Goal: Task Accomplishment & Management: Use online tool/utility

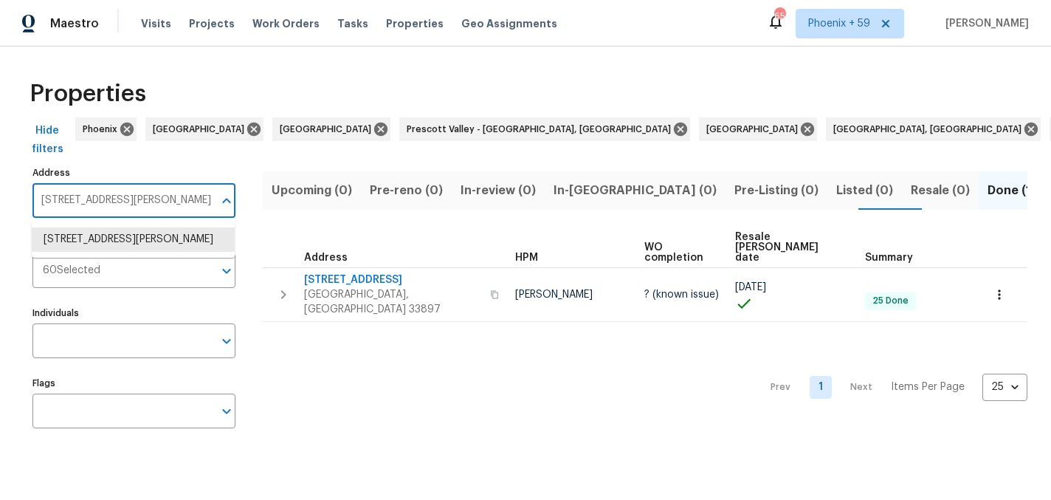
click at [137, 199] on input "[STREET_ADDRESS][PERSON_NAME]" at bounding box center [122, 200] width 181 height 35
type input "109 morning"
click at [131, 242] on li "[STREET_ADDRESS][PERSON_NAME]" at bounding box center [133, 239] width 203 height 24
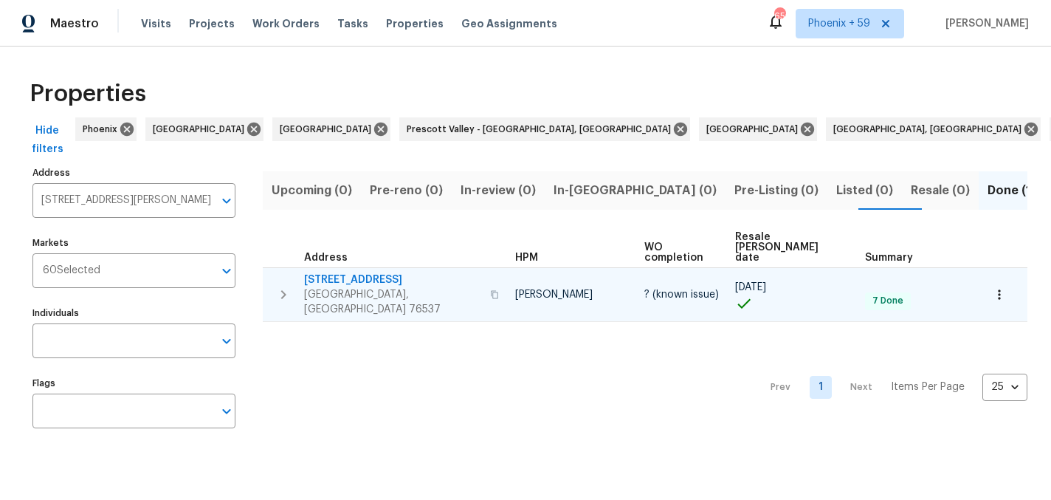
click at [382, 272] on span "109 Morning Quail Dr" at bounding box center [392, 279] width 177 height 15
click at [385, 272] on span "109 Morning Quail Dr" at bounding box center [392, 279] width 177 height 15
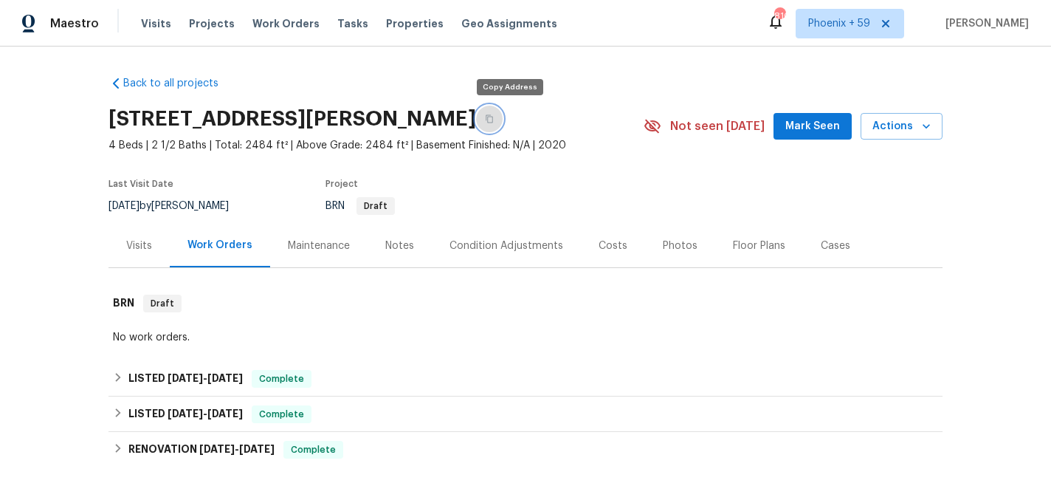
click at [494, 117] on icon "button" at bounding box center [489, 118] width 9 height 9
click at [319, 247] on div "Maintenance" at bounding box center [319, 245] width 62 height 15
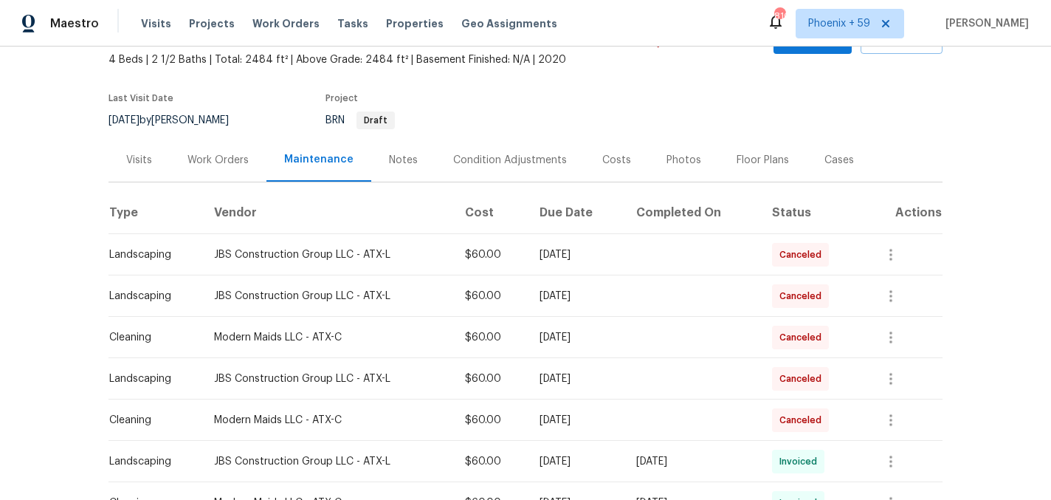
scroll to position [93, 0]
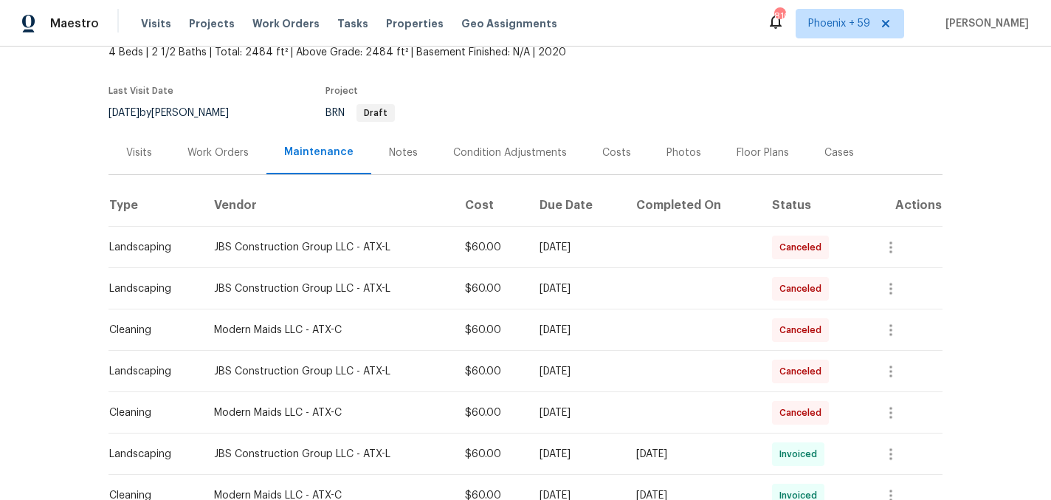
click at [228, 149] on div "Work Orders" at bounding box center [218, 152] width 61 height 15
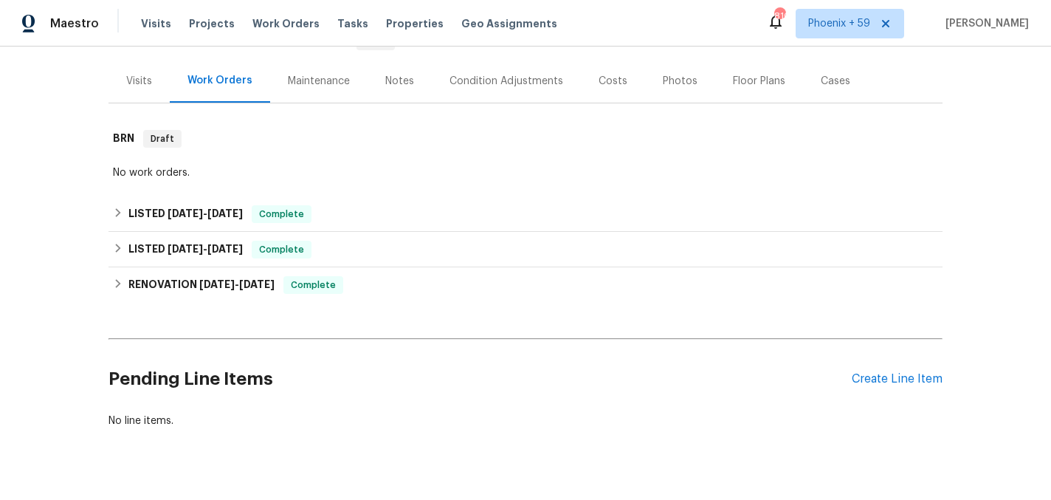
scroll to position [193, 0]
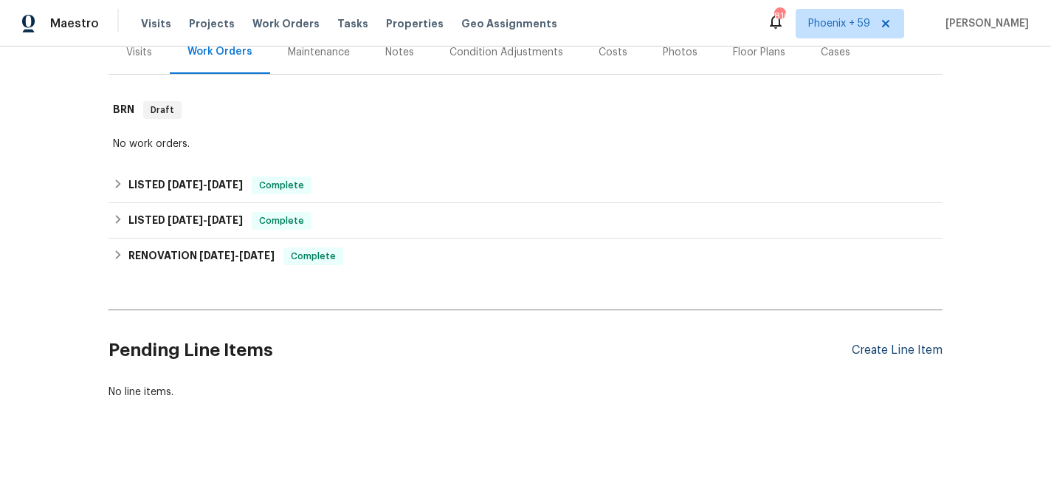
click at [907, 348] on div "Create Line Item" at bounding box center [897, 350] width 91 height 14
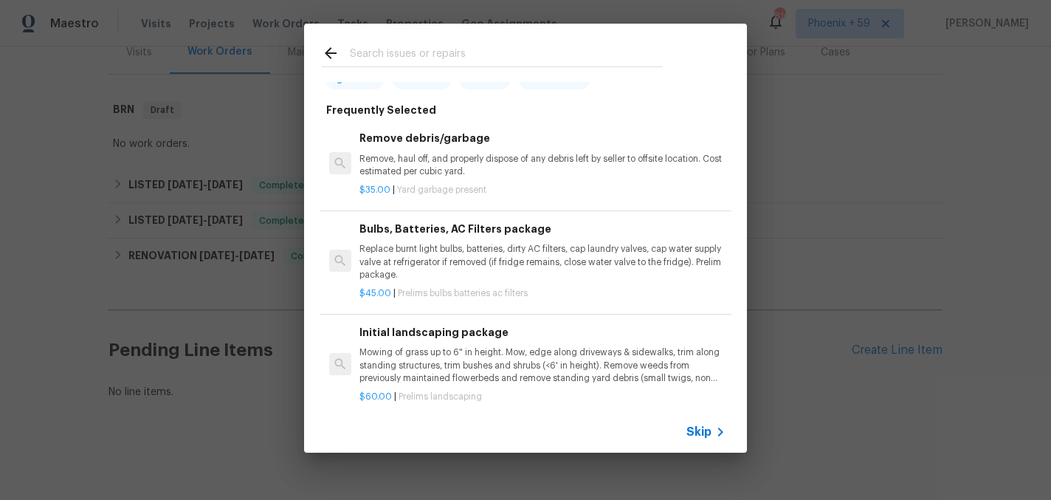
scroll to position [97, 0]
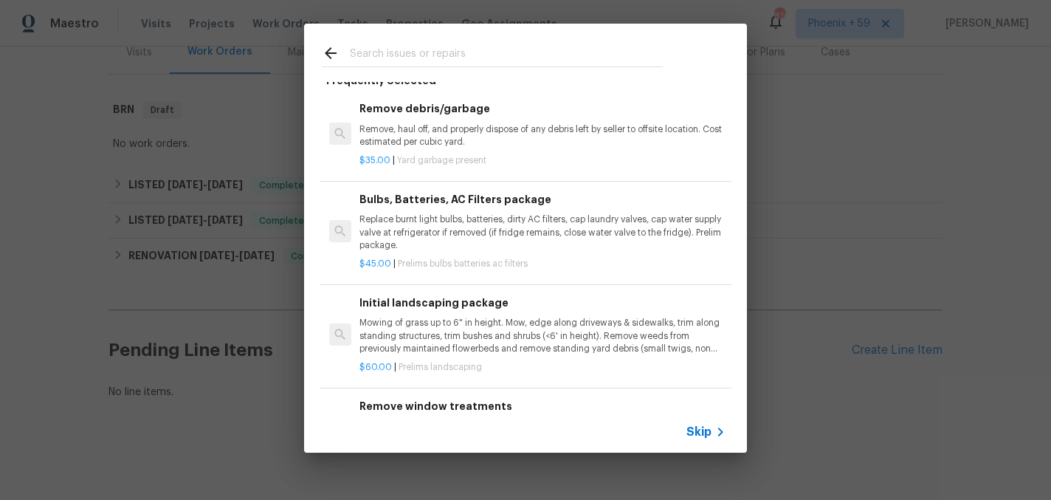
click at [478, 317] on div "Initial landscaping package Mowing of grass up to 6" in height. Mow, edge along…" at bounding box center [543, 325] width 366 height 61
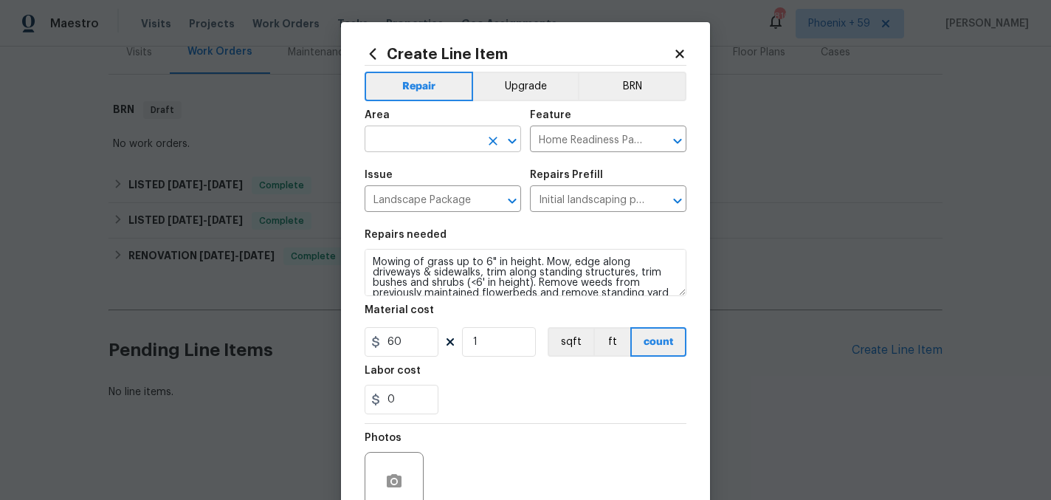
click at [427, 132] on input "text" at bounding box center [422, 140] width 115 height 23
type input "w"
type input "Exterior Overall"
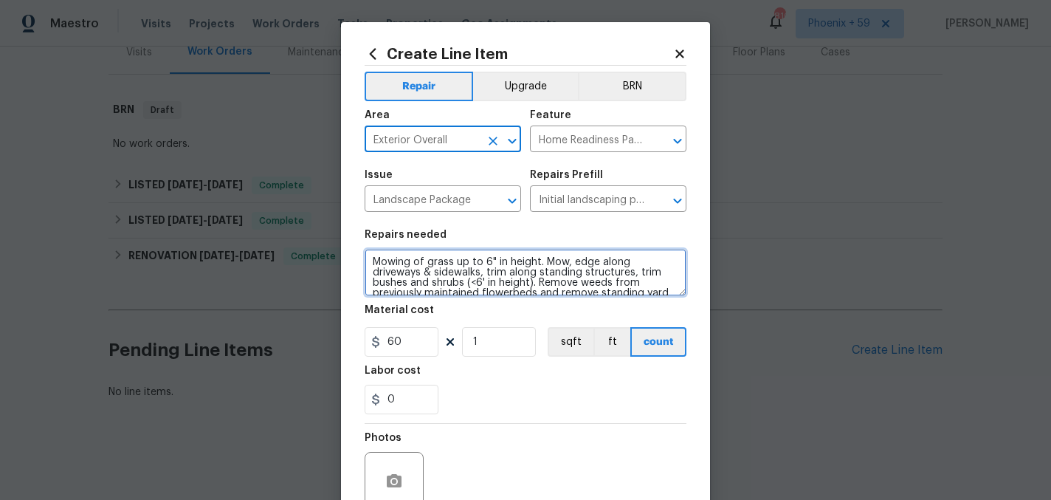
click at [468, 263] on textarea "Mowing of grass up to 6" in height. Mow, edge along driveways & sidewalks, trim…" at bounding box center [526, 272] width 322 height 47
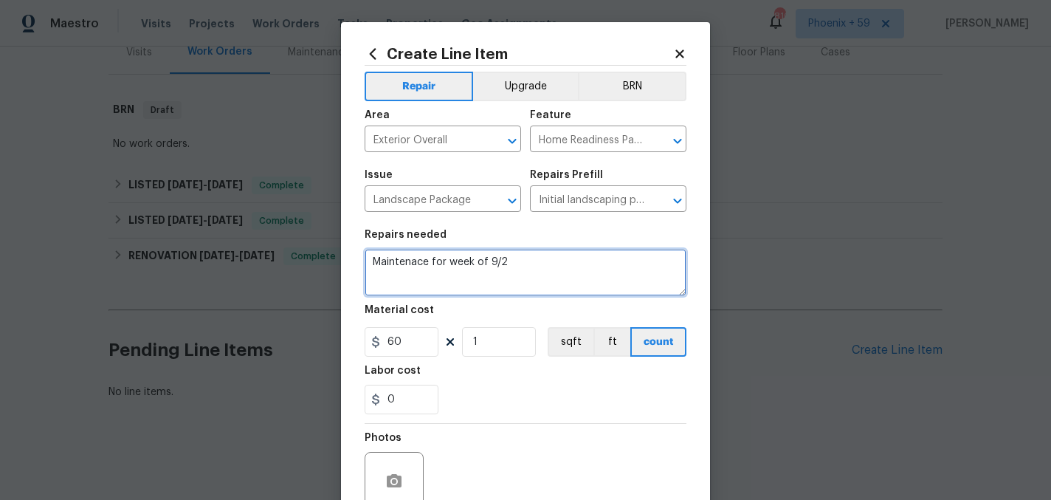
click at [394, 269] on textarea "Maintenace for week of 9/2" at bounding box center [526, 272] width 322 height 47
click at [396, 264] on textarea "Maintenace for week of 9/2" at bounding box center [526, 272] width 322 height 47
type textarea "Maintenance for week of 9/2"
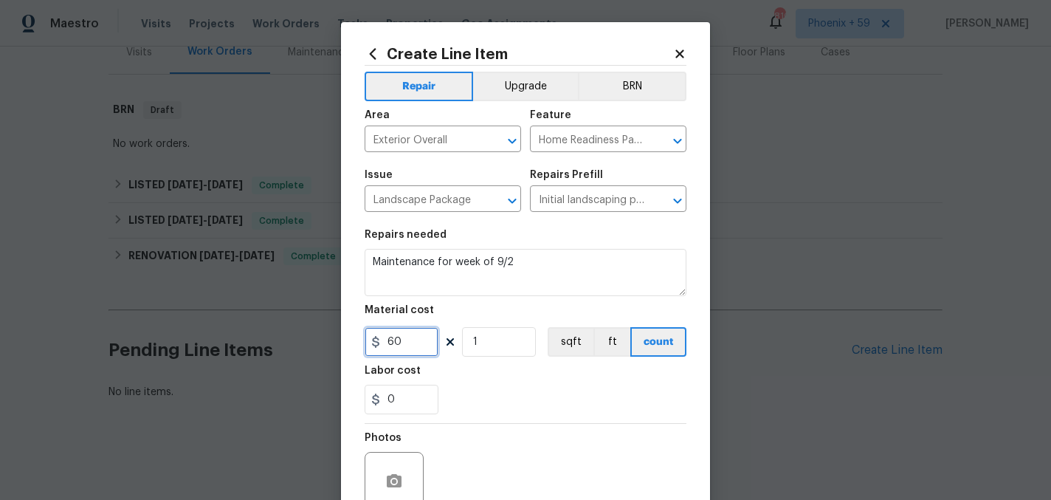
drag, startPoint x: 401, startPoint y: 337, endPoint x: 380, endPoint y: 337, distance: 20.7
click at [380, 337] on div "60" at bounding box center [402, 342] width 74 height 30
click at [488, 399] on div "0" at bounding box center [526, 400] width 322 height 30
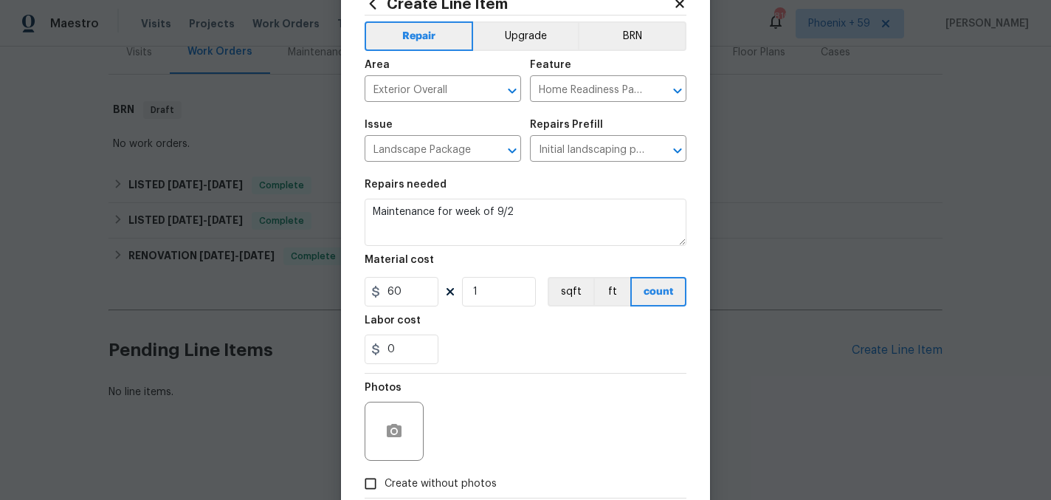
scroll to position [137, 0]
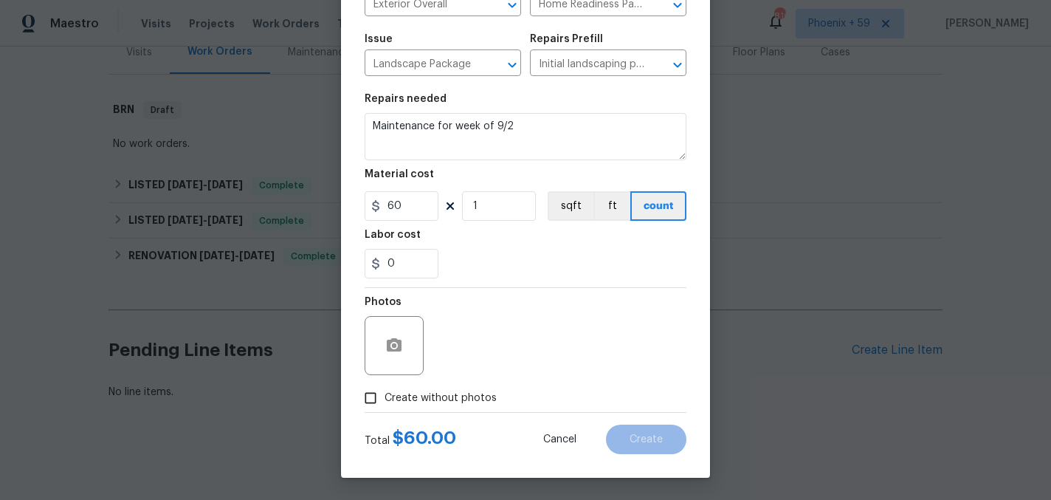
click at [451, 394] on span "Create without photos" at bounding box center [441, 399] width 112 height 16
click at [385, 394] on input "Create without photos" at bounding box center [371, 398] width 28 height 28
checkbox input "true"
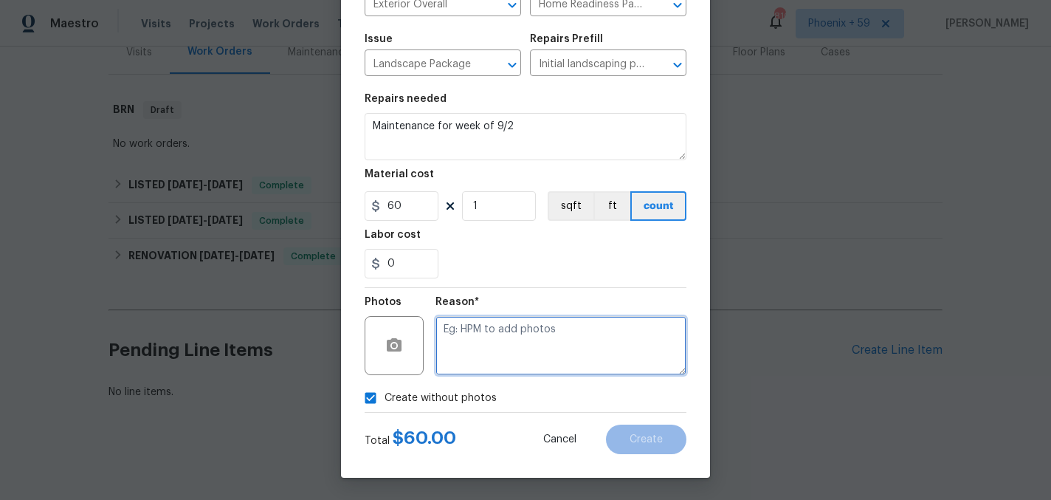
click at [501, 360] on textarea at bounding box center [561, 345] width 251 height 59
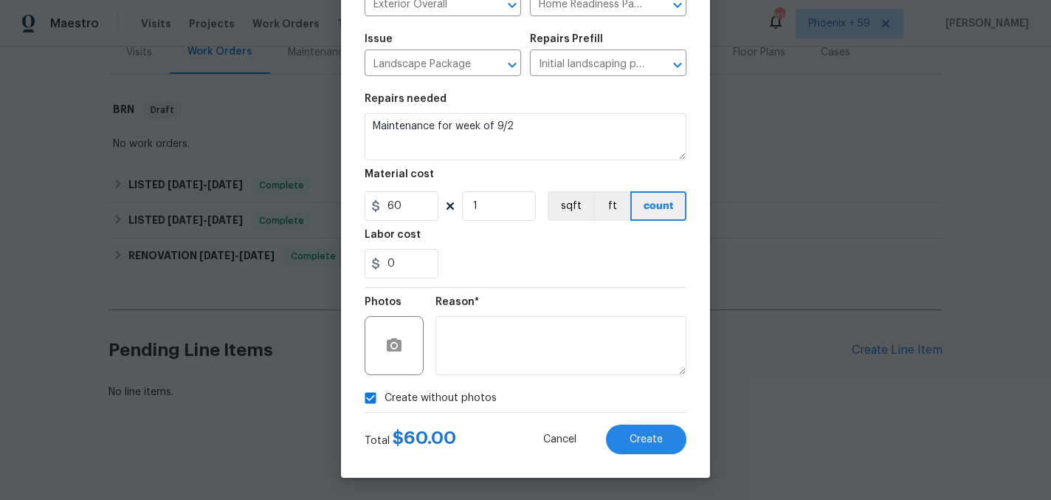
click at [645, 464] on div "Create Line Item Repair Upgrade BRN Area Exterior Overall ​ Feature Home Readin…" at bounding box center [525, 181] width 369 height 591
click at [646, 447] on button "Create" at bounding box center [646, 440] width 80 height 30
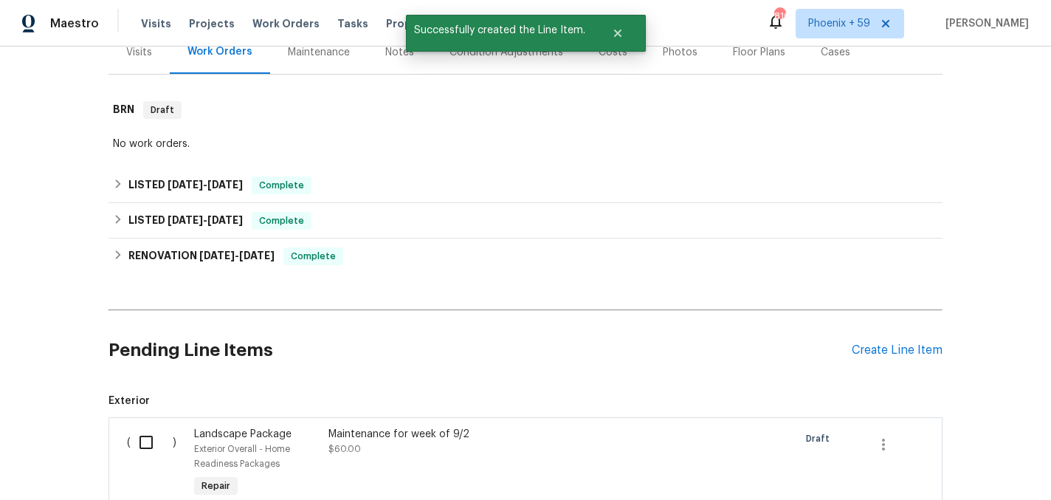
click at [149, 431] on input "checkbox" at bounding box center [152, 442] width 42 height 31
checkbox input "true"
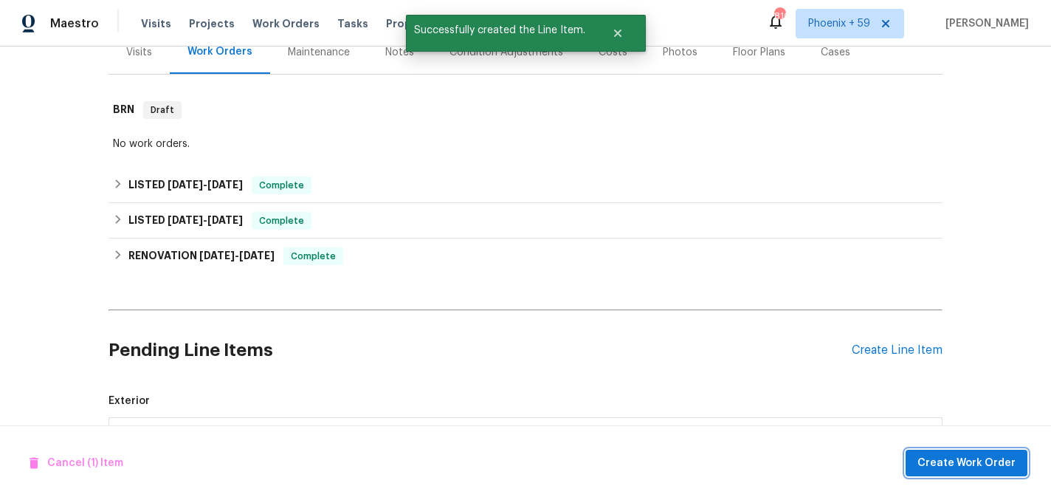
click at [980, 461] on span "Create Work Order" at bounding box center [967, 463] width 98 height 18
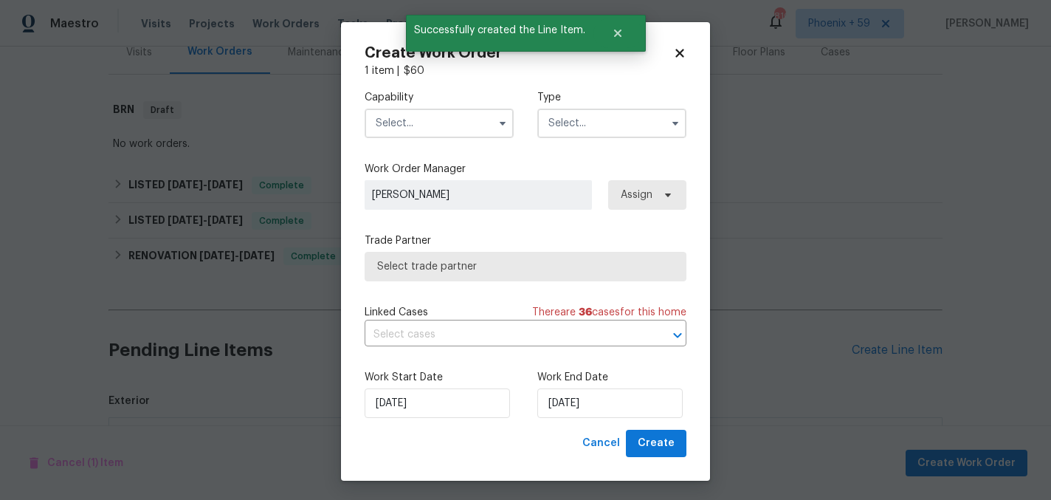
click at [474, 130] on input "text" at bounding box center [439, 124] width 149 height 30
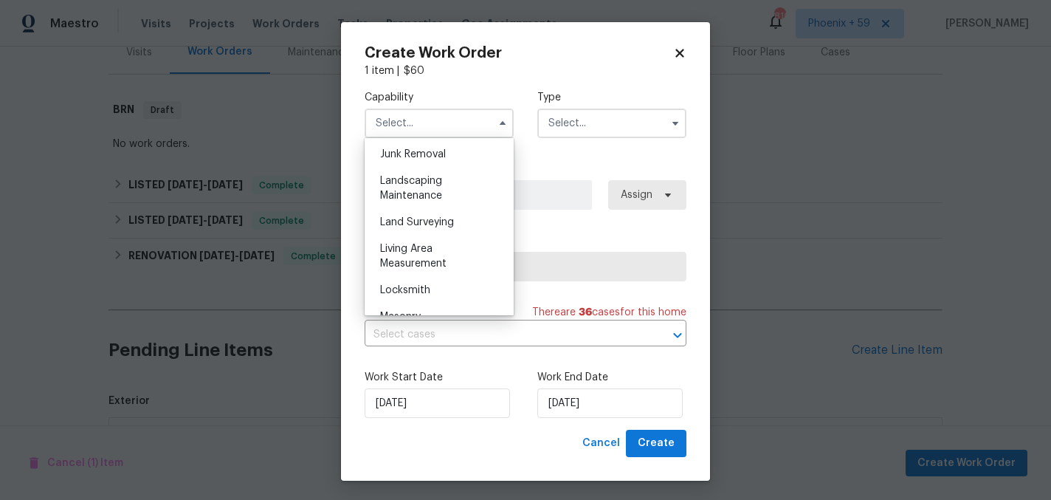
scroll to position [929, 0]
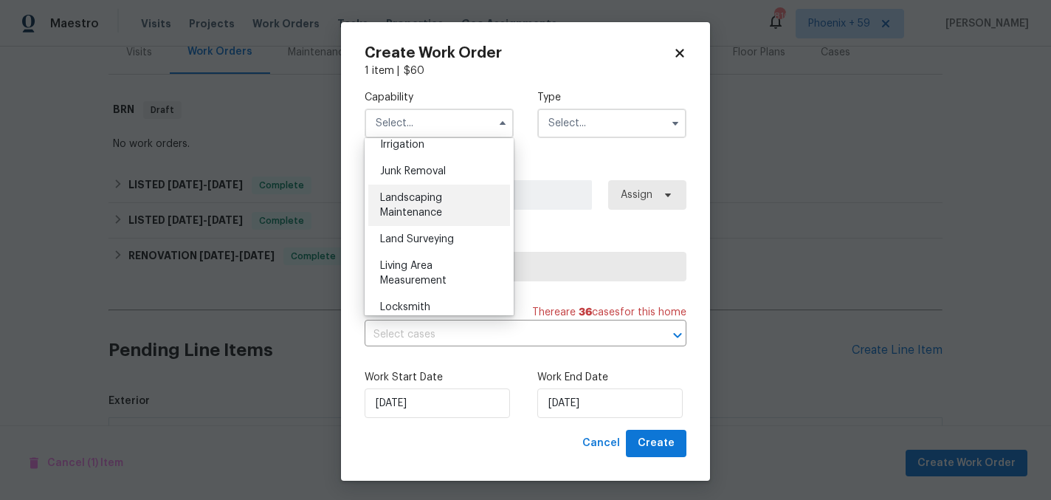
click at [430, 213] on span "Landscaping Maintenance" at bounding box center [411, 205] width 62 height 25
type input "Landscaping Maintenance"
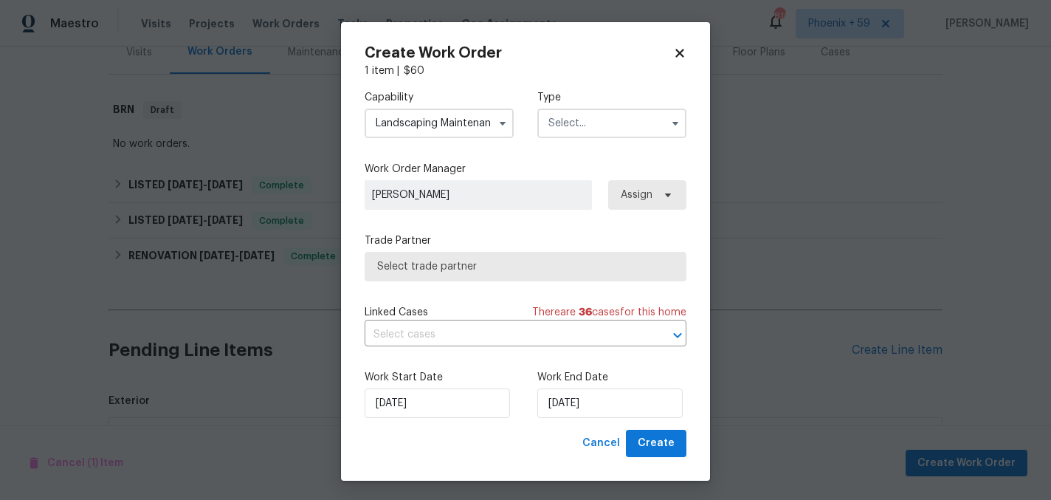
click at [557, 123] on input "text" at bounding box center [612, 124] width 149 height 30
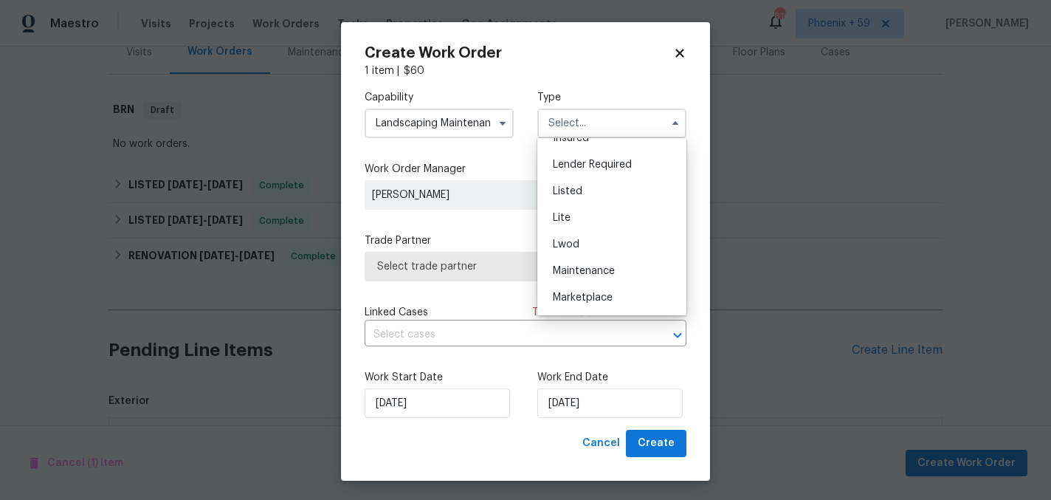
scroll to position [131, 0]
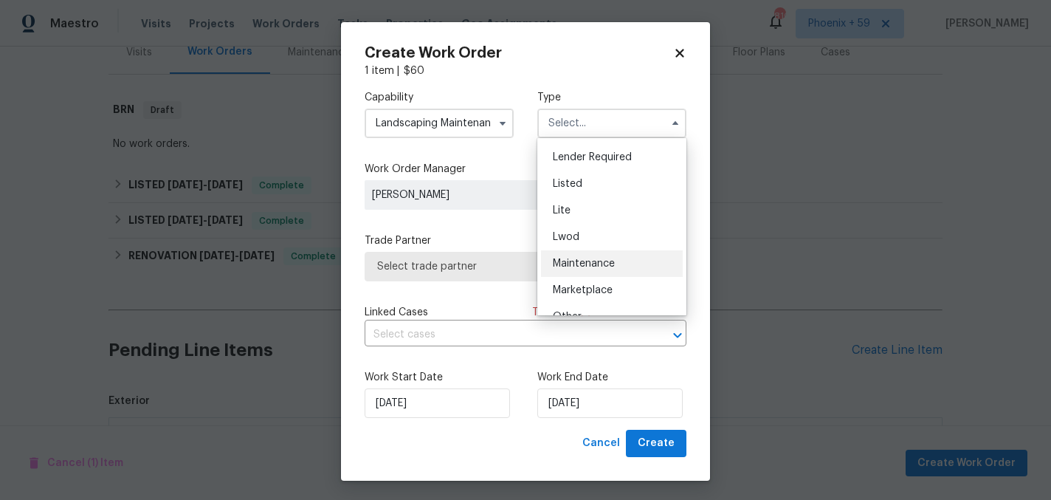
click at [580, 263] on span "Maintenance" at bounding box center [584, 263] width 62 height 10
type input "Maintenance"
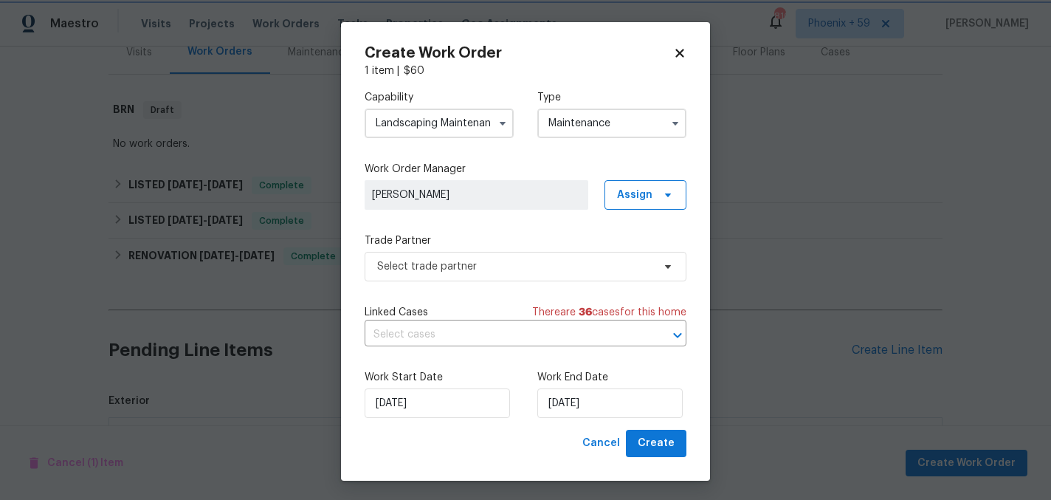
scroll to position [0, 0]
click at [452, 284] on div "Capability Landscaping Maintenance Type Maintenance Work Order Manager Madison …" at bounding box center [526, 253] width 322 height 351
click at [446, 269] on span "Select trade partner" at bounding box center [514, 266] width 275 height 15
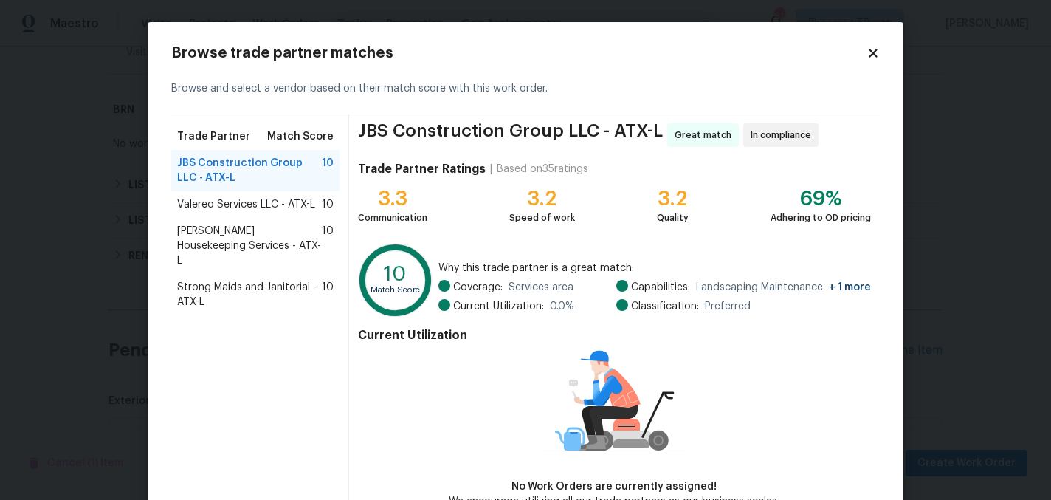
scroll to position [89, 0]
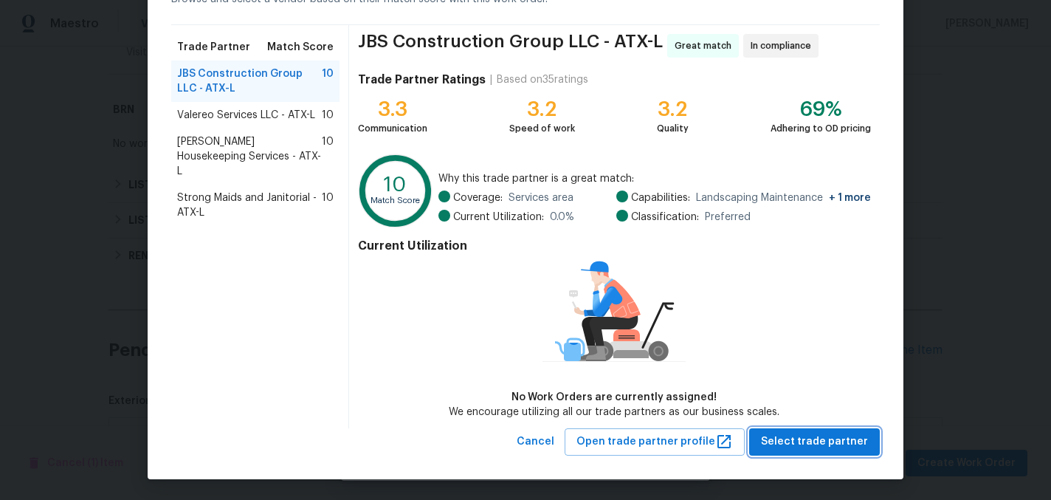
click at [816, 442] on span "Select trade partner" at bounding box center [814, 442] width 107 height 18
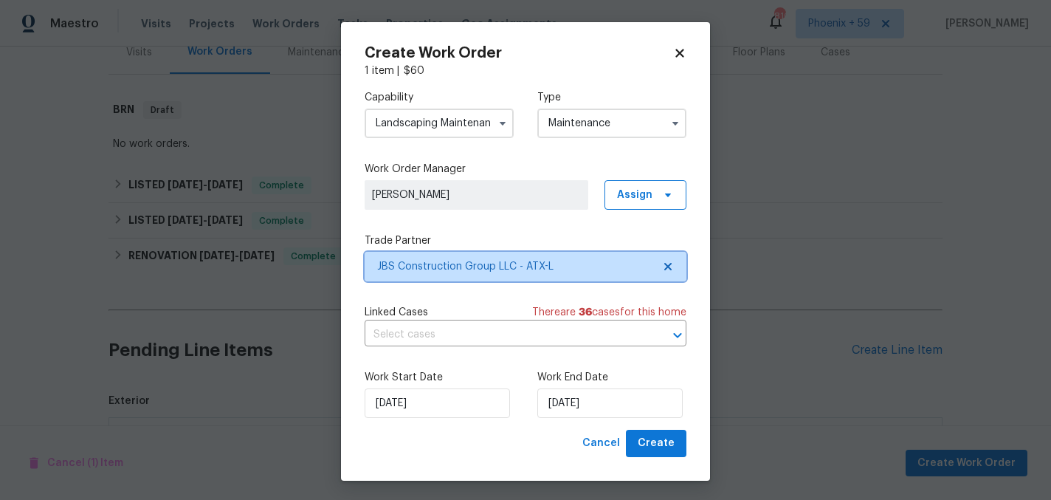
scroll to position [0, 0]
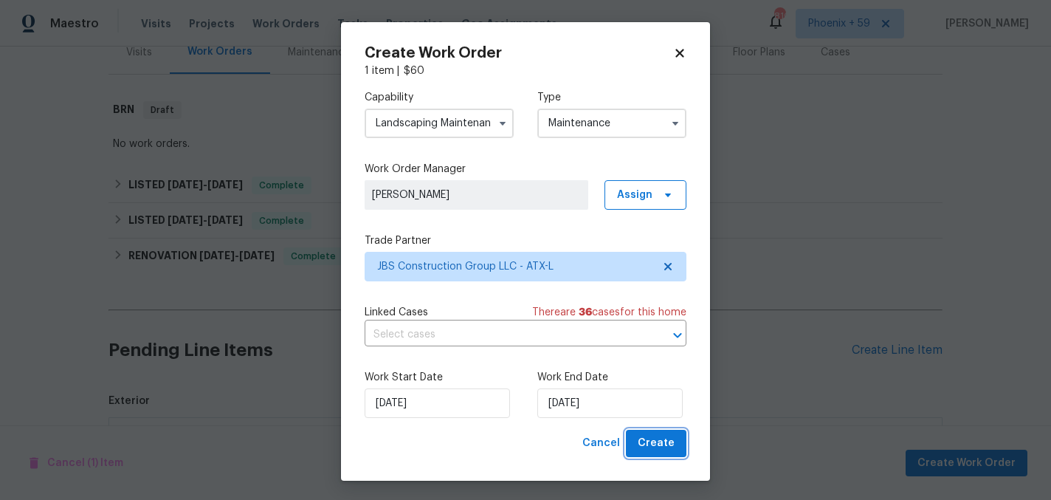
click at [655, 443] on span "Create" at bounding box center [656, 443] width 37 height 18
checkbox input "false"
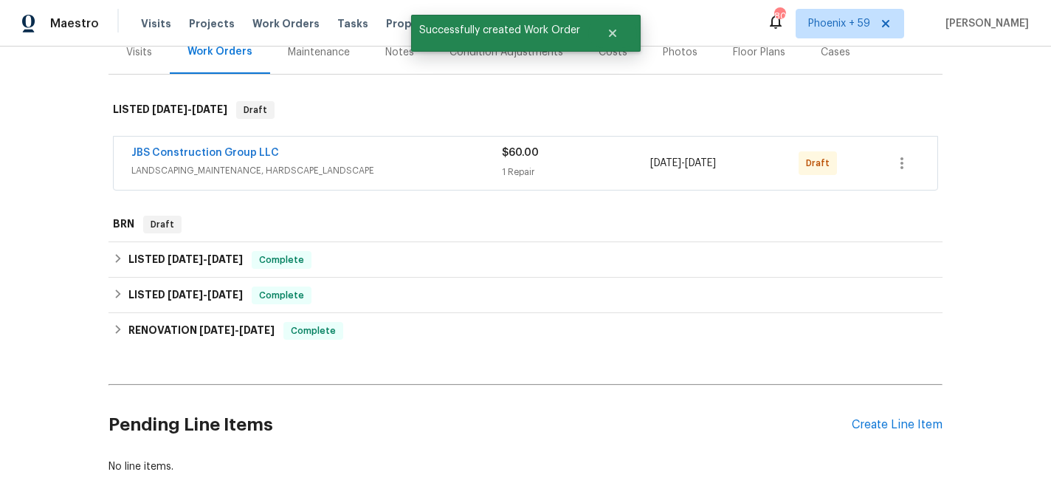
scroll to position [268, 0]
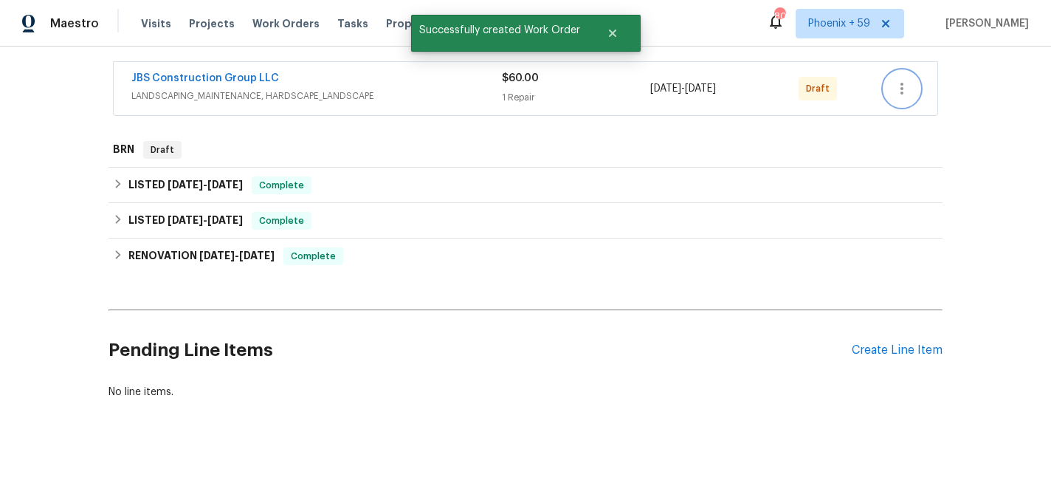
click at [907, 87] on icon "button" at bounding box center [902, 89] width 18 height 18
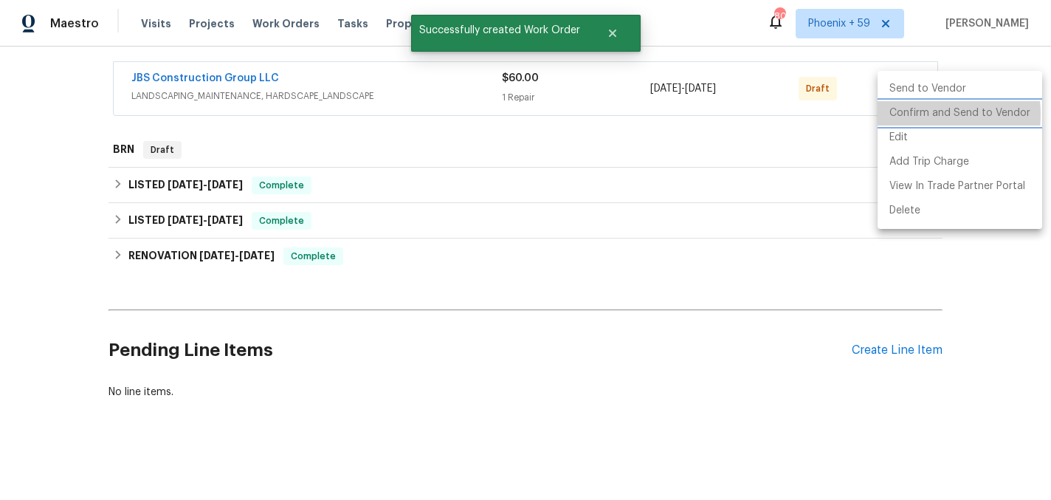
click at [906, 114] on li "Confirm and Send to Vendor" at bounding box center [960, 113] width 165 height 24
